Goal: Contribute content

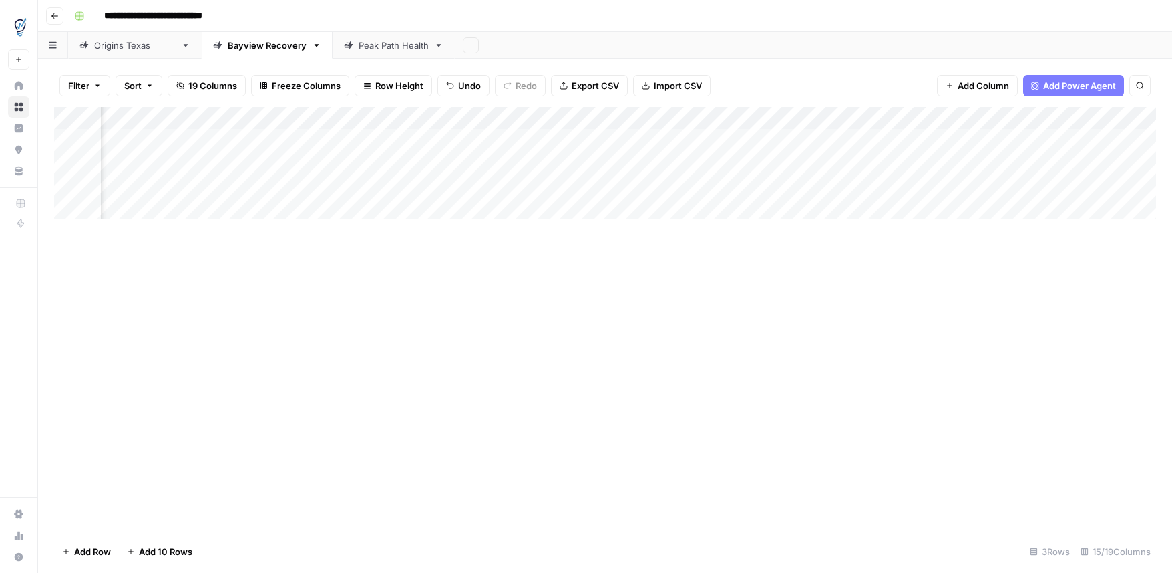
scroll to position [0, 575]
click at [1096, 185] on div "Add Column" at bounding box center [605, 163] width 1102 height 112
click at [1102, 186] on div "Add Column" at bounding box center [605, 163] width 1102 height 112
click at [1098, 185] on div "Add Column" at bounding box center [605, 163] width 1102 height 112
click at [525, 185] on div "Add Column" at bounding box center [605, 163] width 1102 height 112
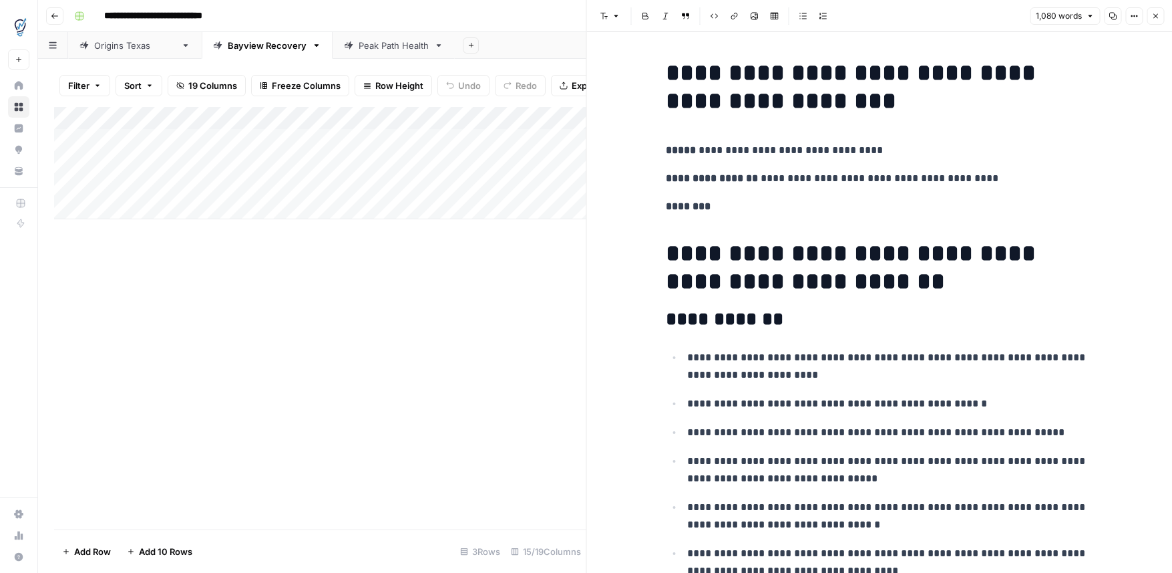
click at [1155, 13] on icon "button" at bounding box center [1156, 16] width 8 height 8
